Goal: Navigation & Orientation: Find specific page/section

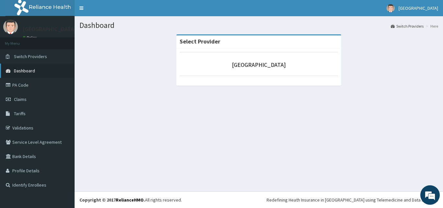
click at [18, 67] on link "Dashboard" at bounding box center [37, 71] width 75 height 14
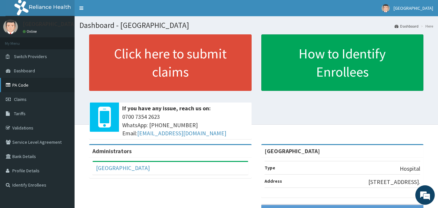
click at [15, 82] on link "PA Code" at bounding box center [37, 85] width 75 height 14
